Goal: Task Accomplishment & Management: Manage account settings

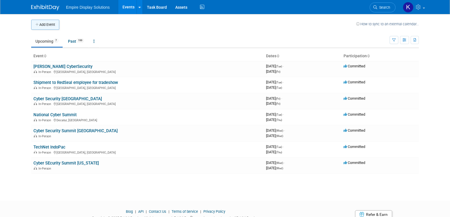
click at [51, 24] on button "Add Event" at bounding box center [45, 25] width 28 height 10
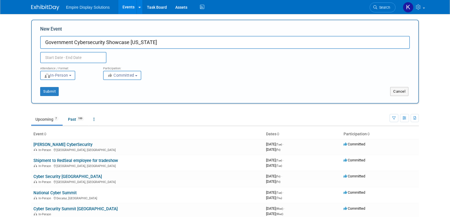
type input "Government Cybersecurity Showcase [US_STATE]"
click at [69, 60] on input "text" at bounding box center [73, 57] width 66 height 11
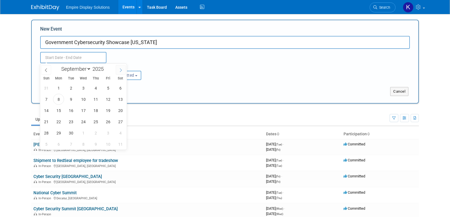
click at [121, 69] on icon at bounding box center [121, 70] width 4 height 4
select select "9"
click at [99, 131] on span "30" at bounding box center [95, 133] width 11 height 11
click at [97, 133] on span "30" at bounding box center [95, 133] width 11 height 11
type input "Oct 30, 2025 to Oct 30, 2025"
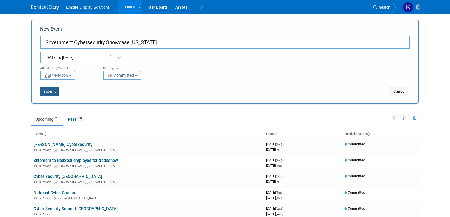
click at [51, 91] on button "Submit" at bounding box center [49, 91] width 19 height 9
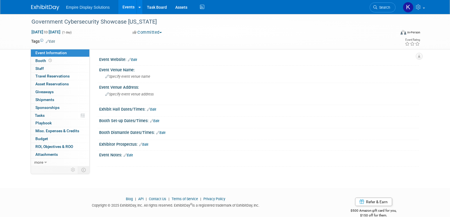
click at [46, 9] on img at bounding box center [45, 8] width 28 height 6
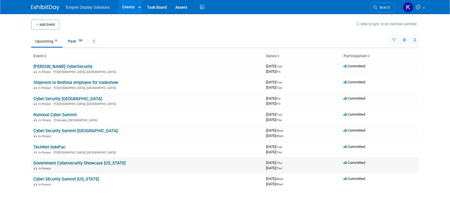
click at [87, 164] on link "Government Cybersecurity Showcase [US_STATE]" at bounding box center [79, 163] width 92 height 5
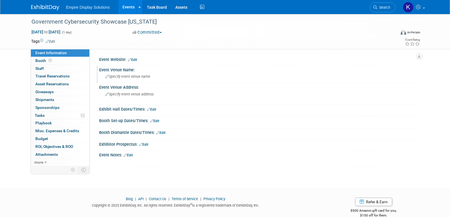
click at [123, 78] on span "Specify event venue name" at bounding box center [127, 76] width 45 height 4
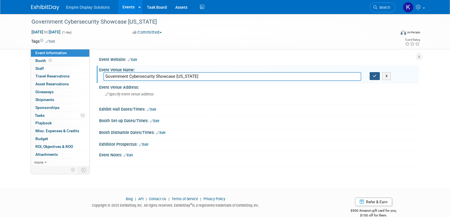
type input "Government Cybersecurity Showcase [US_STATE]"
click at [375, 79] on button "button" at bounding box center [375, 76] width 10 height 8
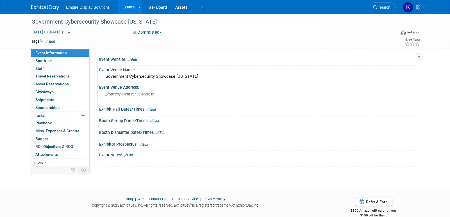
click at [134, 100] on div "Specify event venue address" at bounding box center [165, 96] width 125 height 13
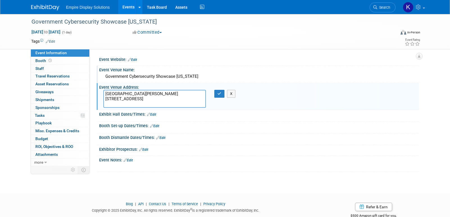
click at [152, 94] on textarea "Kimpton Sawyer Hotel 500 J Street Sacramento, CA 95814" at bounding box center [154, 99] width 103 height 18
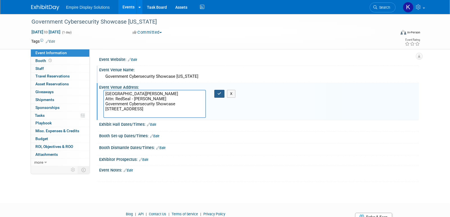
type textarea "Kimpton Sawyer Hotel Attn: RedSeal - Weston Hyter Government Cybersecurity Show…"
click at [218, 92] on icon "button" at bounding box center [220, 94] width 4 height 4
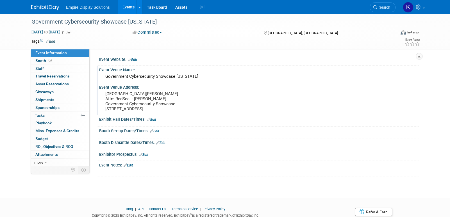
click at [131, 168] on link "Edit" at bounding box center [128, 166] width 9 height 4
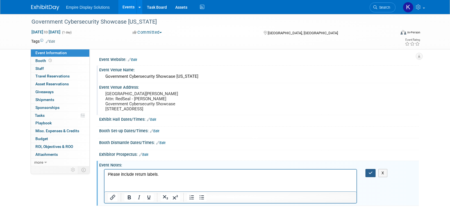
click at [367, 177] on button "button" at bounding box center [371, 173] width 10 height 8
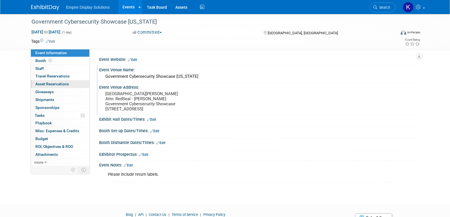
click at [55, 85] on span "Asset Reservations 0" at bounding box center [51, 84] width 33 height 4
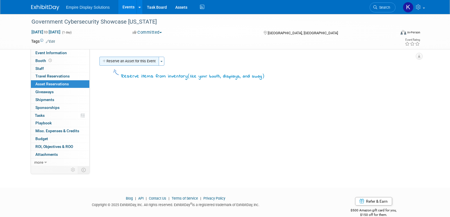
click at [119, 62] on button "Reserve an Asset for this Event" at bounding box center [129, 61] width 60 height 9
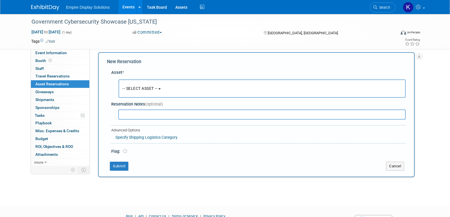
scroll to position [5, 0]
click at [136, 87] on span "-- SELECT ASSET --" at bounding box center [140, 87] width 35 height 4
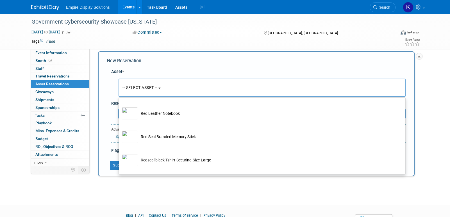
scroll to position [1025, 0]
click at [130, 46] on div "Tags Edit Event Rating" at bounding box center [226, 43] width 398 height 10
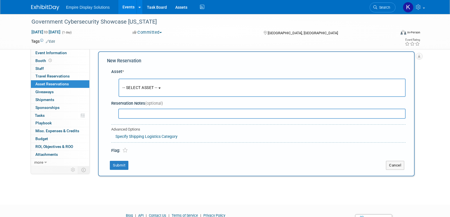
click at [41, 11] on div "Empire Display Solutions Events Add Event Bulk Upload Events Shareable Event Bo…" at bounding box center [225, 7] width 388 height 14
drag, startPoint x: 394, startPoint y: 165, endPoint x: 387, endPoint y: 161, distance: 8.3
click at [394, 165] on button "Cancel" at bounding box center [395, 165] width 18 height 9
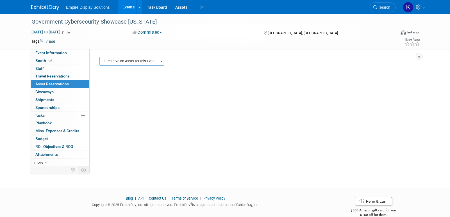
click at [49, 7] on img at bounding box center [45, 8] width 28 height 6
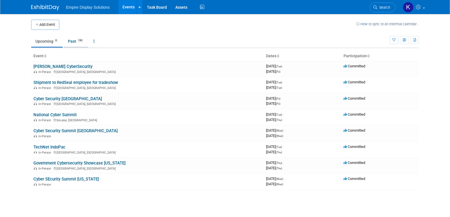
click at [74, 40] on link "Past 199" at bounding box center [76, 41] width 24 height 11
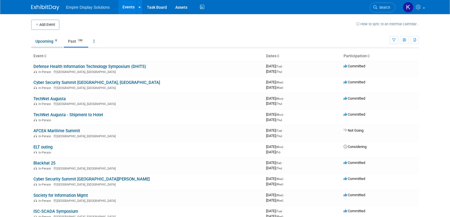
click at [49, 43] on link "Upcoming 8" at bounding box center [46, 41] width 31 height 11
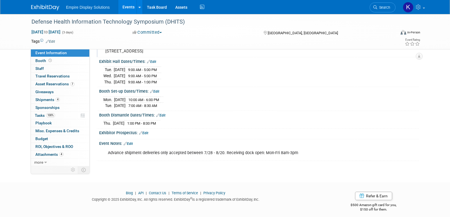
scroll to position [66, 0]
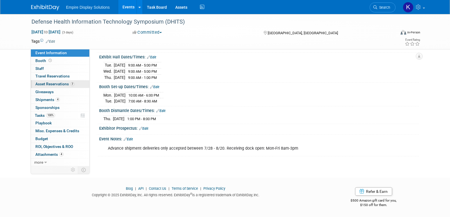
click at [62, 84] on span "Asset Reservations 7" at bounding box center [54, 84] width 39 height 4
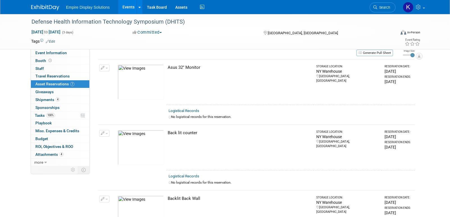
scroll to position [0, 0]
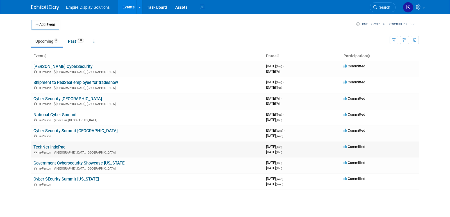
click at [47, 147] on link "TechNet IndoPac" at bounding box center [49, 147] width 32 height 5
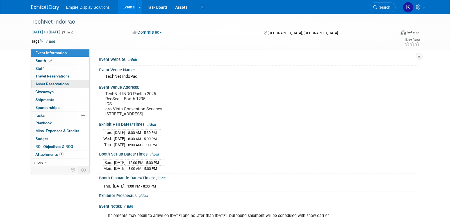
click at [57, 85] on span "Asset Reservations 0" at bounding box center [51, 84] width 33 height 4
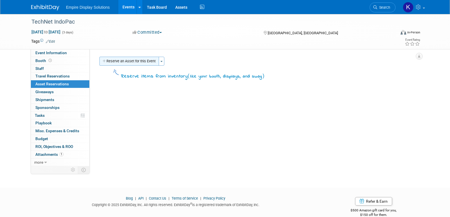
click at [113, 60] on button "Reserve an Asset for this Event" at bounding box center [129, 61] width 60 height 9
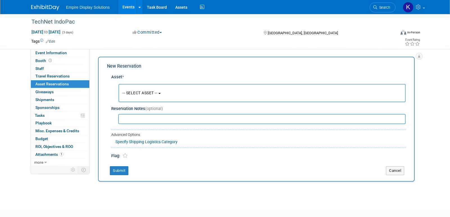
scroll to position [5, 0]
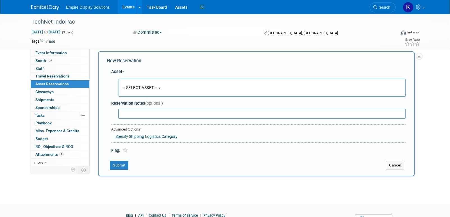
click at [133, 86] on span "-- SELECT ASSET --" at bounding box center [140, 87] width 35 height 4
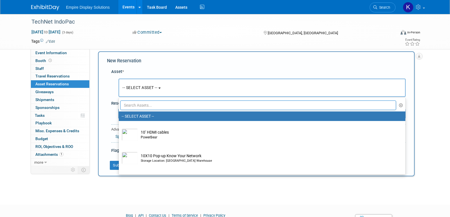
click at [147, 106] on input "text" at bounding box center [258, 106] width 276 height 10
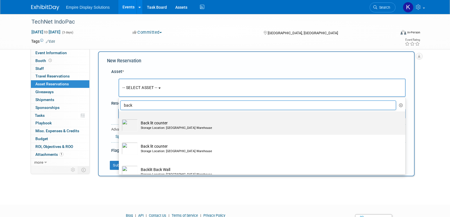
type input "back"
click at [157, 119] on td "Back lit counter Storage Location: NY Warehouse" at bounding box center [266, 125] width 256 height 12
click at [120, 118] on input "Back lit counter Storage Location: NY Warehouse" at bounding box center [118, 117] width 4 height 4
select select "10722584"
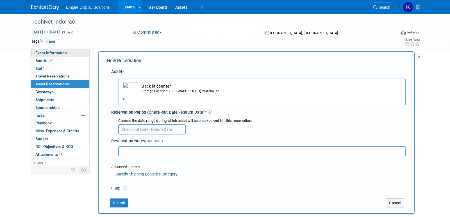
click at [48, 51] on span "Event Information" at bounding box center [50, 53] width 31 height 4
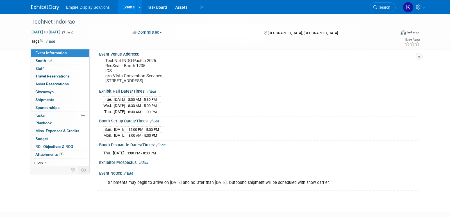
scroll to position [52, 0]
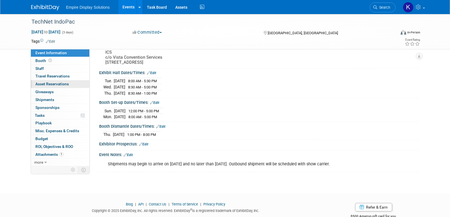
click at [57, 87] on link "0 Asset Reservations 0" at bounding box center [60, 84] width 58 height 8
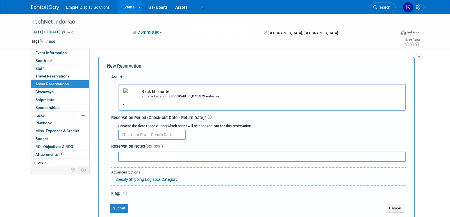
click at [140, 138] on input "text" at bounding box center [151, 135] width 67 height 10
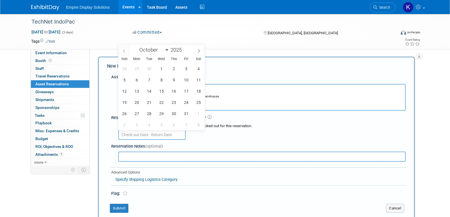
click at [123, 49] on icon at bounding box center [124, 51] width 4 height 4
select select "8"
click at [135, 100] on span "22" at bounding box center [136, 102] width 11 height 11
type input "Sep 22, 2025"
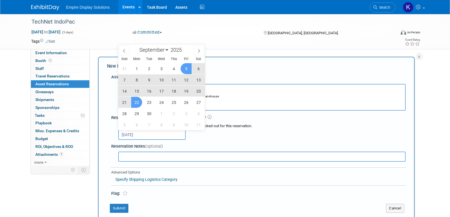
click at [199, 46] on div "January February March April May June July August September October November De…" at bounding box center [161, 49] width 87 height 10
click at [199, 48] on span at bounding box center [199, 51] width 10 height 10
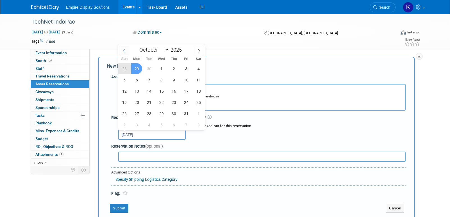
click at [123, 51] on icon at bounding box center [124, 51] width 4 height 4
click at [135, 103] on span "22" at bounding box center [136, 102] width 11 height 11
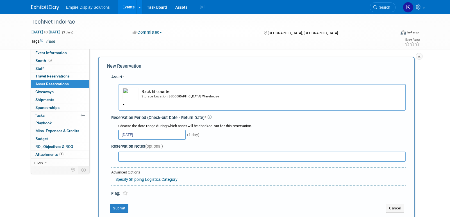
click at [139, 137] on input "Sep 22, 2025" at bounding box center [151, 135] width 67 height 10
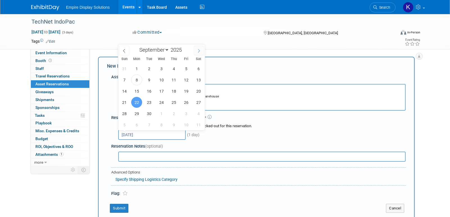
click at [200, 51] on icon at bounding box center [199, 51] width 4 height 4
click at [199, 52] on icon at bounding box center [199, 51] width 4 height 4
select select "10"
click at [184, 79] on span "7" at bounding box center [186, 79] width 11 height 11
type input "Nov 7, 2025"
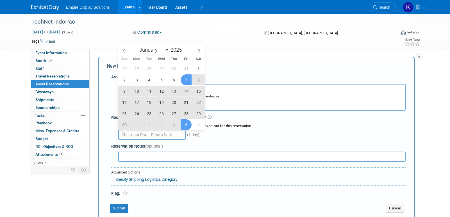
click at [211, 154] on input "text" at bounding box center [262, 157] width 288 height 10
select select "8"
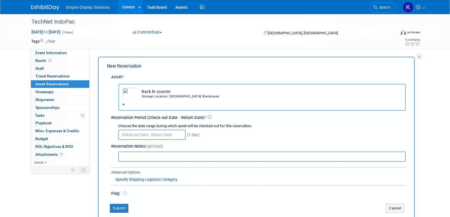
click at [144, 136] on input "text" at bounding box center [151, 135] width 67 height 10
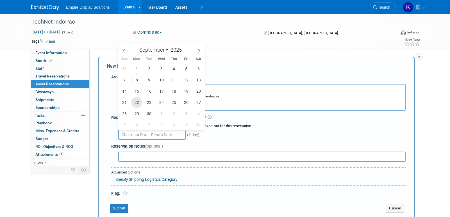
click at [138, 103] on span "22" at bounding box center [136, 102] width 11 height 11
type input "Sep 22, 2025"
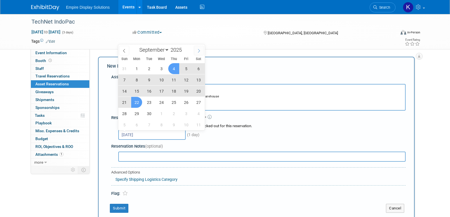
click at [201, 52] on span at bounding box center [199, 51] width 10 height 10
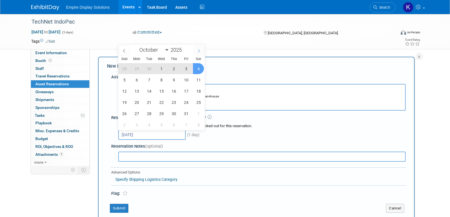
click at [200, 51] on icon at bounding box center [199, 51] width 4 height 4
select select "10"
click at [187, 78] on span "7" at bounding box center [186, 79] width 11 height 11
type input "Sep 22, 2025 to Nov 7, 2025"
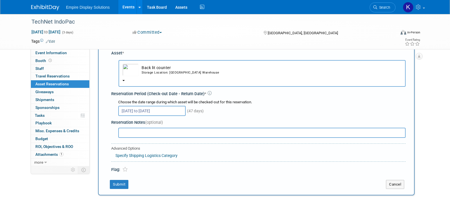
scroll to position [48, 0]
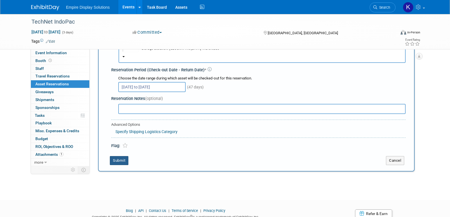
click at [122, 163] on button "Submit" at bounding box center [119, 160] width 19 height 9
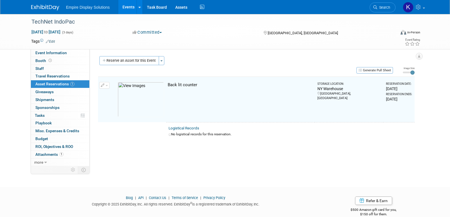
scroll to position [0, 0]
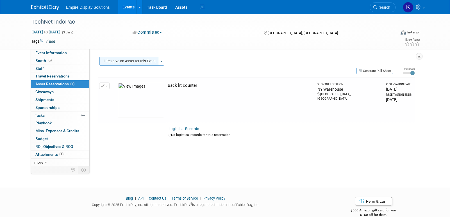
click at [118, 61] on button "Reserve an Asset for this Event" at bounding box center [129, 61] width 60 height 9
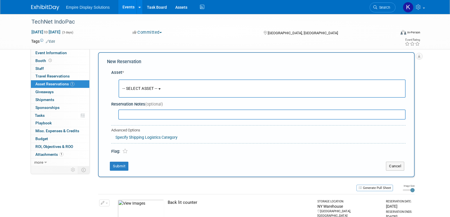
scroll to position [5, 0]
click at [131, 87] on span "-- SELECT ASSET --" at bounding box center [140, 87] width 35 height 4
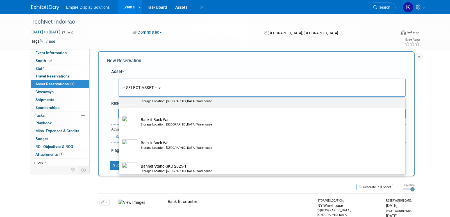
scroll to position [182, 0]
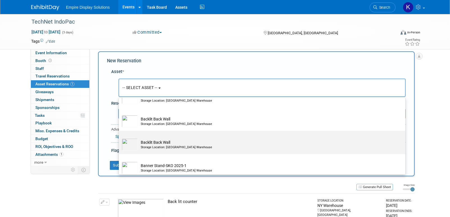
click at [149, 147] on div "Storage Location: NY Warehouse" at bounding box center [268, 147] width 254 height 4
click at [120, 138] on input "Backlit Back Wall Storage Location: NY Warehouse" at bounding box center [118, 136] width 4 height 4
select select "10722585"
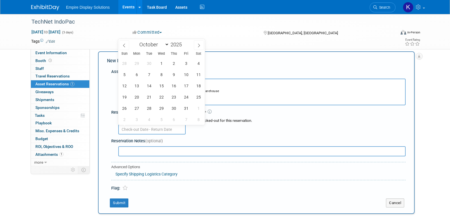
click at [136, 128] on input "text" at bounding box center [151, 130] width 67 height 10
click at [126, 47] on icon at bounding box center [124, 46] width 4 height 4
select select "8"
click at [139, 98] on span "22" at bounding box center [136, 97] width 11 height 11
type input "Sep 22, 2025"
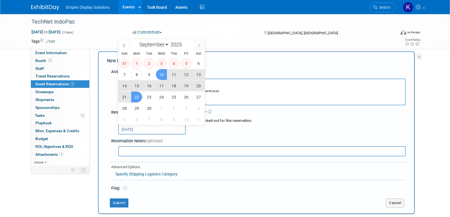
click at [200, 45] on icon at bounding box center [199, 46] width 2 height 4
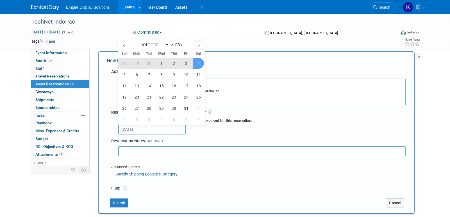
click at [201, 47] on span at bounding box center [199, 45] width 10 height 10
select select "10"
click at [187, 73] on span "7" at bounding box center [186, 74] width 11 height 11
type input "Sep 22, 2025 to Nov 7, 2025"
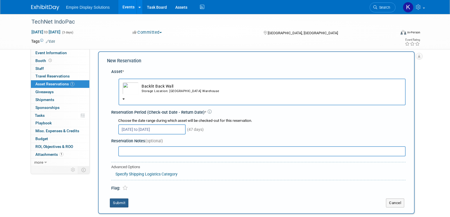
click at [125, 203] on button "Submit" at bounding box center [119, 203] width 19 height 9
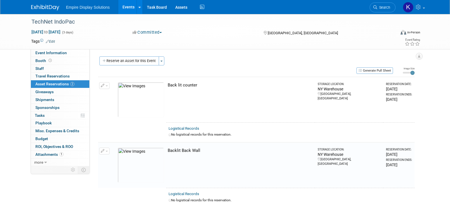
scroll to position [0, 0]
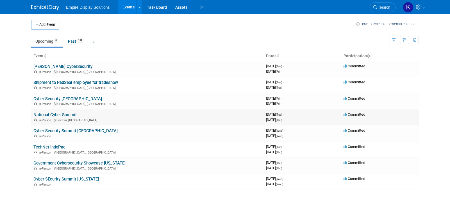
click at [61, 114] on link "National Cyber Summit" at bounding box center [54, 114] width 43 height 5
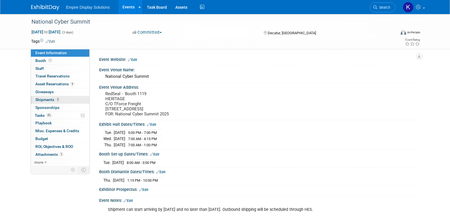
click at [50, 99] on span "Shipments 3" at bounding box center [47, 100] width 24 height 4
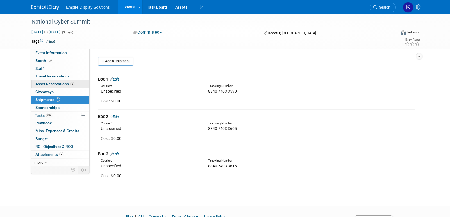
click at [52, 83] on span "Asset Reservations 9" at bounding box center [54, 84] width 39 height 4
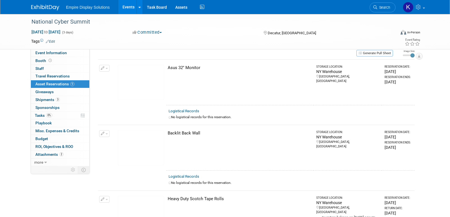
scroll to position [27, 0]
